Goal: Find specific page/section: Find specific page/section

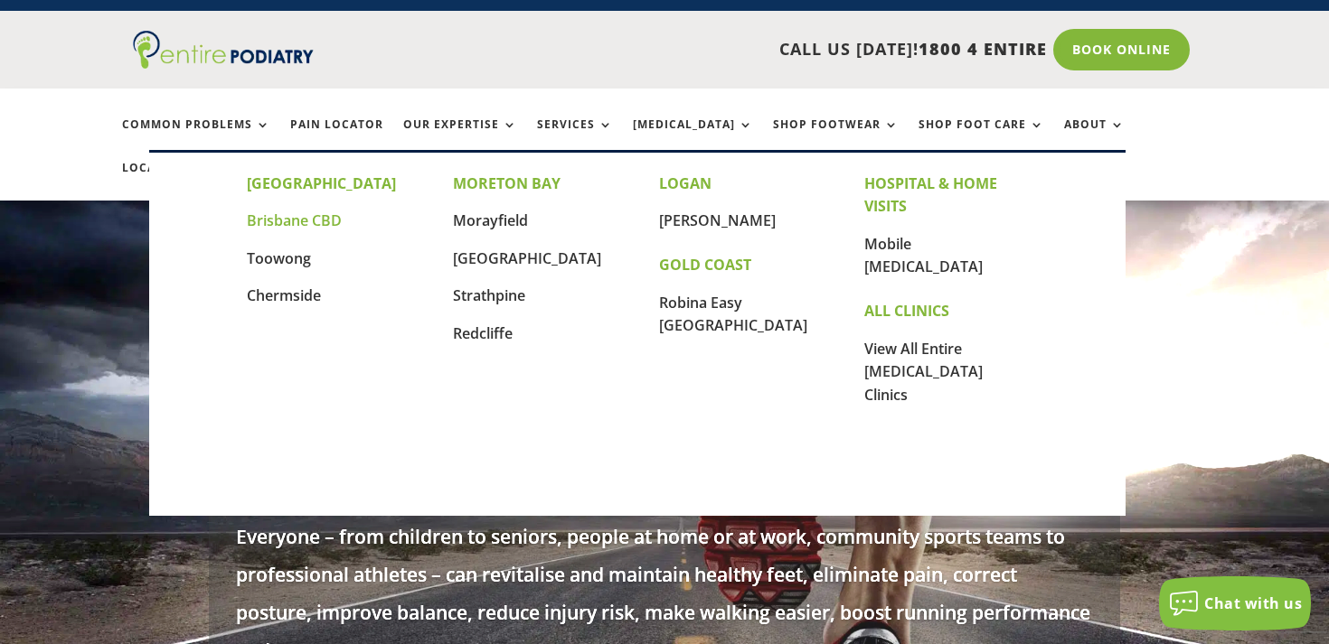
click at [276, 216] on link "Brisbane CBD" at bounding box center [294, 221] width 95 height 20
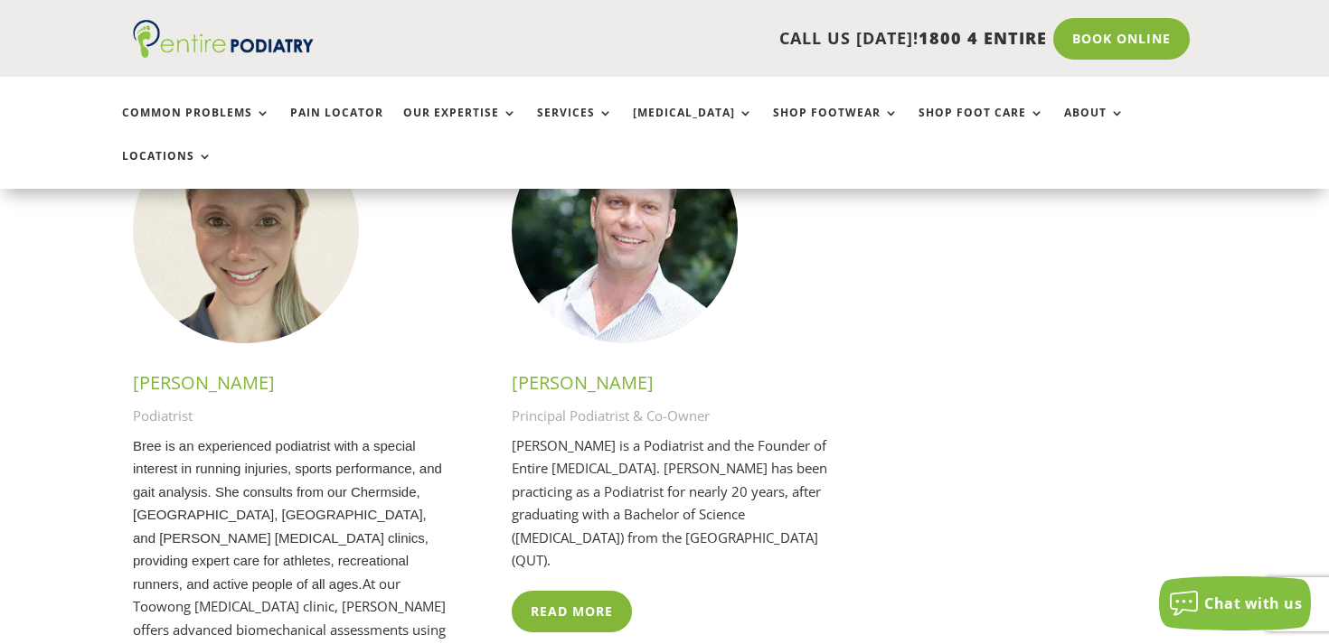
scroll to position [4451, 0]
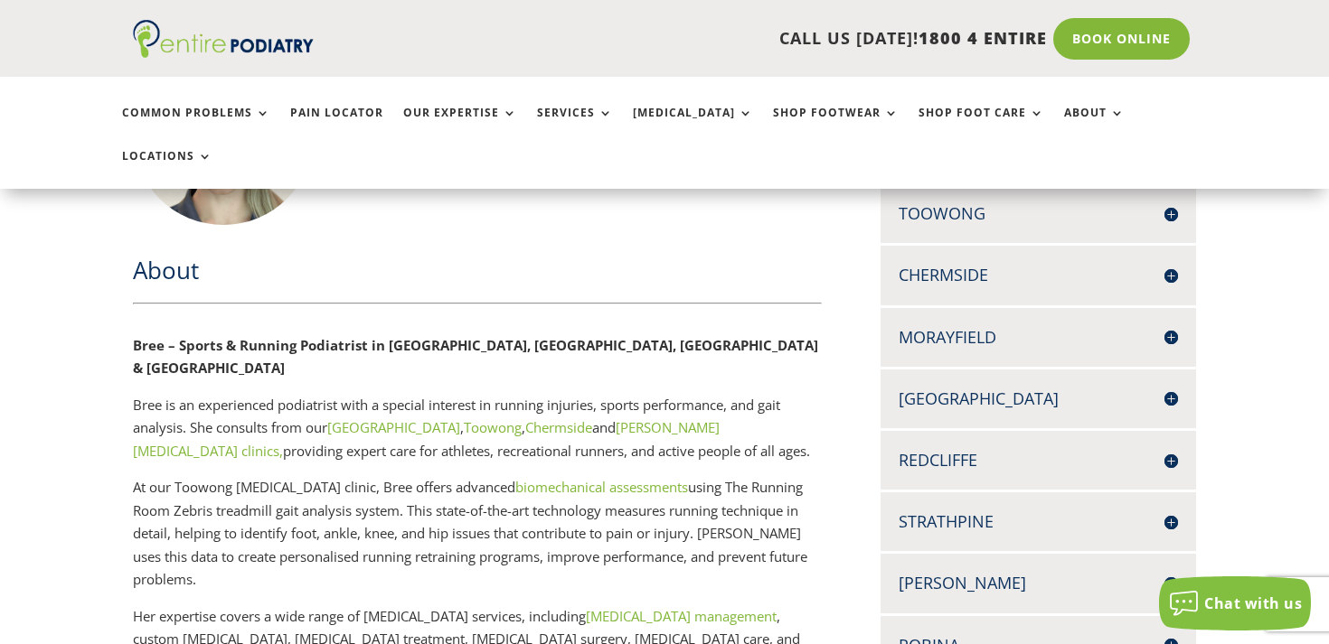
scroll to position [566, 0]
